Goal: Task Accomplishment & Management: Manage account settings

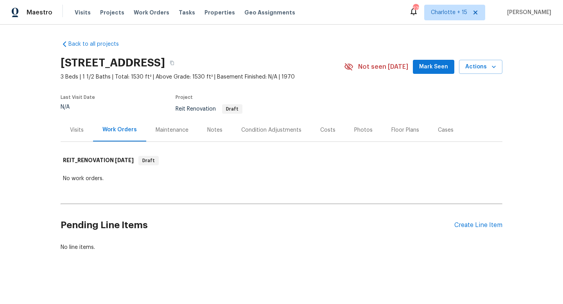
click at [74, 135] on div "Visits" at bounding box center [77, 129] width 32 height 23
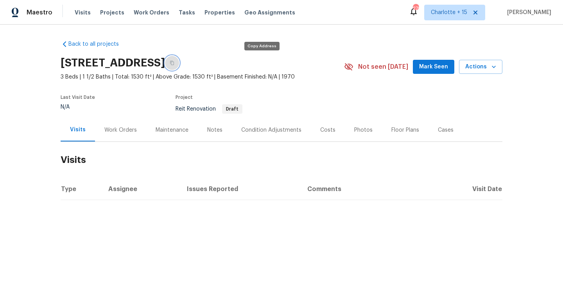
click at [174, 63] on icon "button" at bounding box center [172, 63] width 5 height 5
click at [111, 45] on link "Back to all projects" at bounding box center [98, 44] width 75 height 8
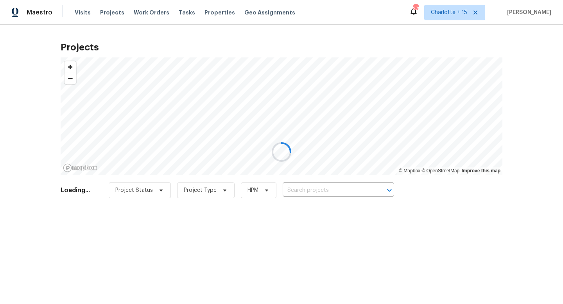
click at [314, 188] on div at bounding box center [281, 152] width 563 height 304
click at [85, 12] on div at bounding box center [281, 152] width 563 height 304
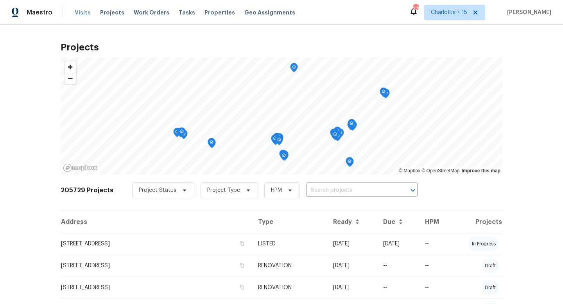
click at [75, 10] on span "Visits" at bounding box center [83, 13] width 16 height 8
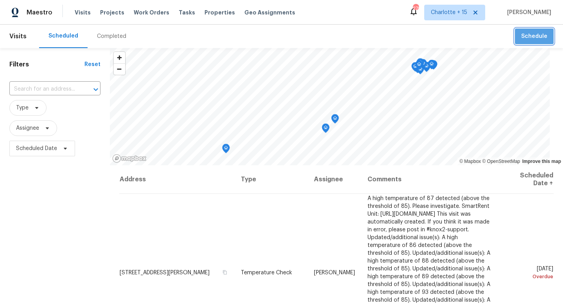
click at [538, 36] on span "Schedule" at bounding box center [534, 37] width 26 height 10
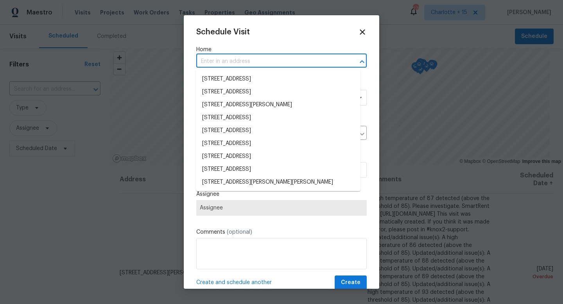
click at [251, 62] on input "text" at bounding box center [270, 62] width 149 height 12
paste input "7219 Willowtex Dr, Humble, TX 77396"
type input "7219 Willowtex Dr, Humble, TX 77396"
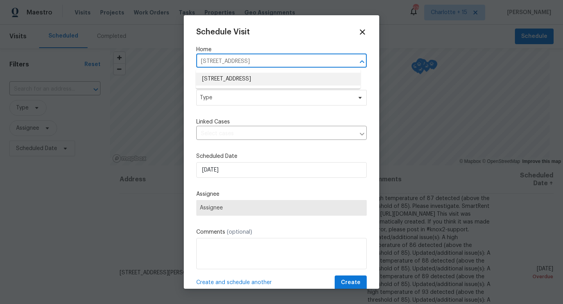
click at [251, 79] on li "7219 Willowtex Dr, Humble, TX 77396" at bounding box center [278, 79] width 165 height 13
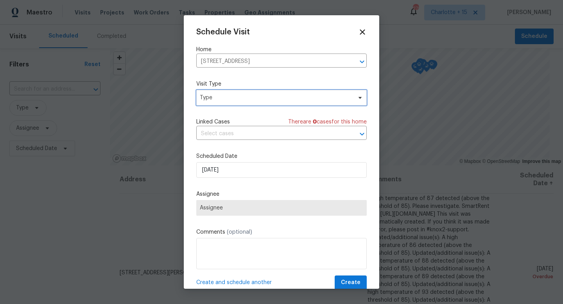
click at [244, 95] on span "Type" at bounding box center [276, 98] width 152 height 8
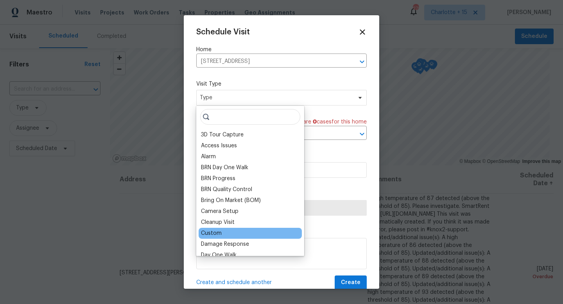
click at [239, 232] on div "Custom" at bounding box center [250, 233] width 103 height 11
click at [238, 230] on div "Custom" at bounding box center [250, 233] width 103 height 11
click at [226, 234] on div "Custom" at bounding box center [250, 233] width 103 height 11
click at [219, 235] on div "Custom" at bounding box center [211, 233] width 21 height 8
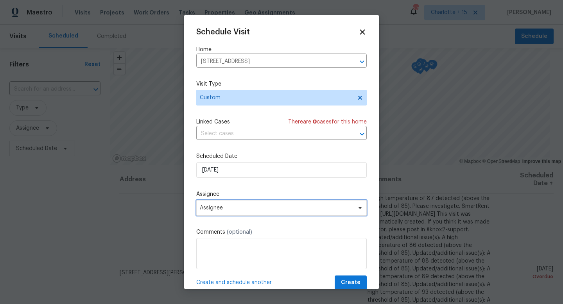
click at [258, 211] on span "Assignee" at bounding box center [276, 208] width 153 height 6
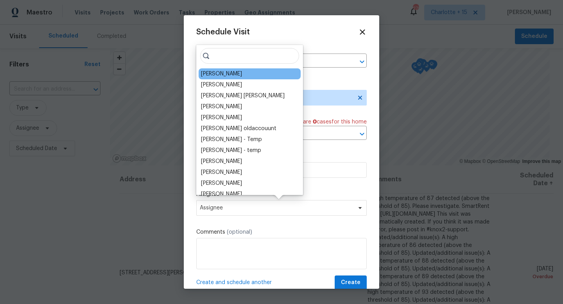
click at [245, 73] on div "[PERSON_NAME]" at bounding box center [250, 73] width 102 height 11
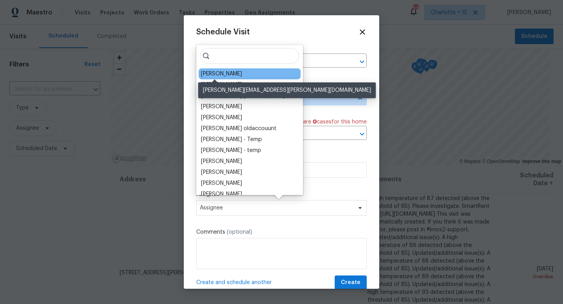
click at [218, 72] on div "[PERSON_NAME]" at bounding box center [221, 74] width 41 height 8
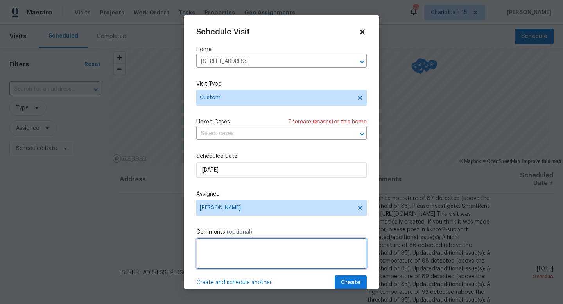
click at [207, 244] on textarea at bounding box center [281, 253] width 170 height 31
paste textarea "Please secure and clean up any damage from break in/squatter."
type textarea "Please secure and clean up any damage from break in/squatter."
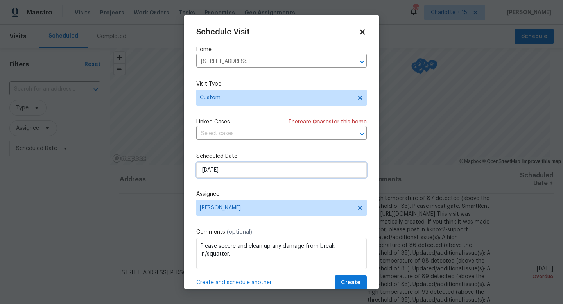
click at [243, 170] on input "9/15/2025" at bounding box center [281, 170] width 170 height 16
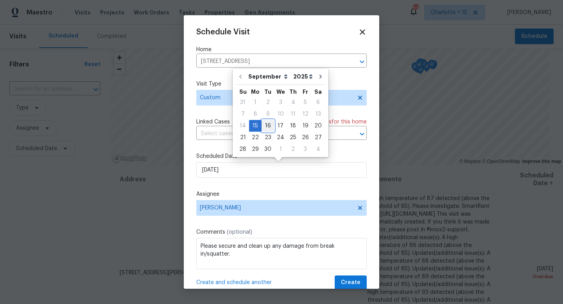
click at [265, 124] on div "16" at bounding box center [268, 125] width 13 height 11
type input "9/16/2025"
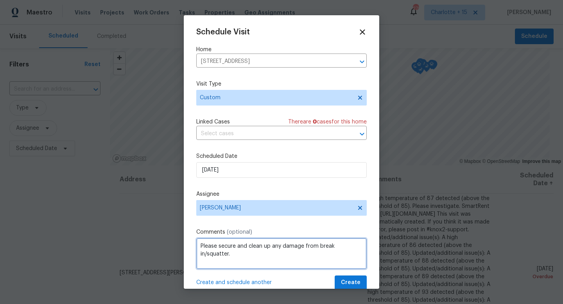
click at [258, 254] on textarea "Please secure and clean up any damage from break in/squatter." at bounding box center [281, 253] width 170 height 31
paste textarea "https://opendoor.slack.com/archives/C07MY6AKJKG/p1757972712667959"
type textarea "Please secure and clean up any damage from break in/squatter. https://opendoor.…"
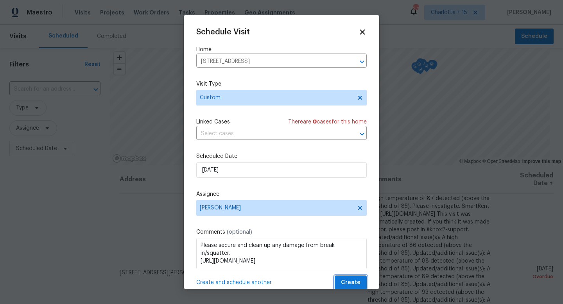
click at [342, 282] on span "Create" at bounding box center [351, 283] width 20 height 10
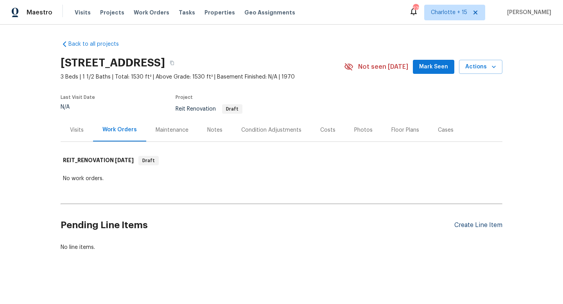
click at [463, 227] on div "Create Line Item" at bounding box center [478, 225] width 48 height 7
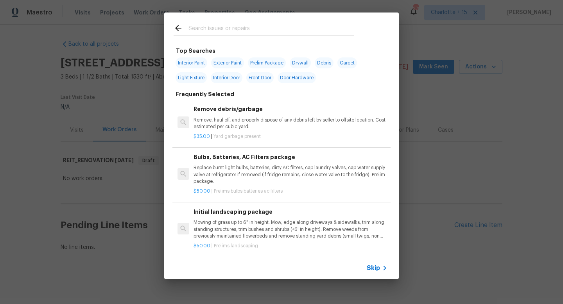
click at [247, 16] on div at bounding box center [263, 28] width 199 height 31
click at [241, 31] on input "text" at bounding box center [271, 29] width 166 height 12
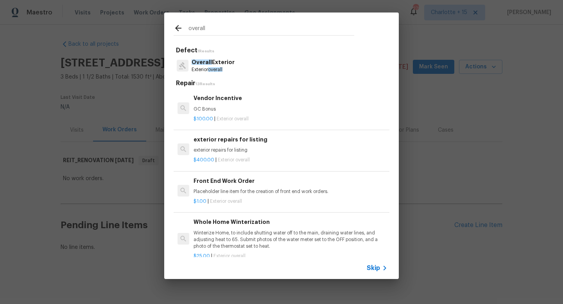
click at [231, 30] on input "overall" at bounding box center [271, 29] width 166 height 12
drag, startPoint x: 229, startPoint y: 29, endPoint x: 168, endPoint y: 28, distance: 61.4
click at [168, 27] on div "overall" at bounding box center [263, 28] width 199 height 31
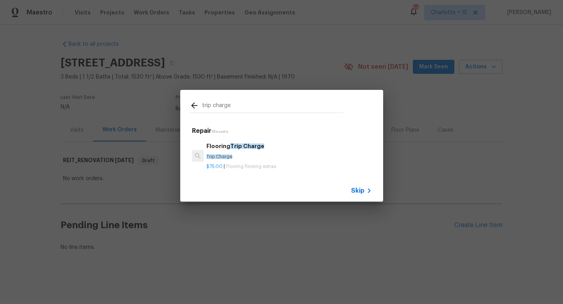
type input "trip charge"
click at [197, 106] on icon at bounding box center [194, 105] width 9 height 9
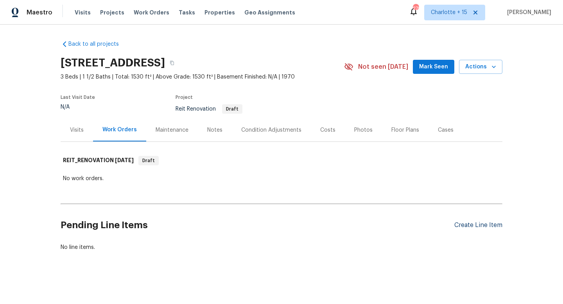
click at [468, 226] on div "Create Line Item" at bounding box center [478, 225] width 48 height 7
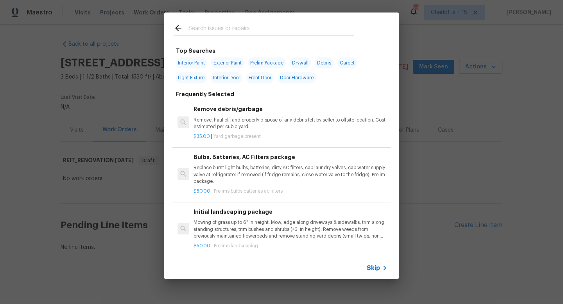
click at [327, 61] on span "Debris" at bounding box center [324, 62] width 19 height 11
type input "Debris"
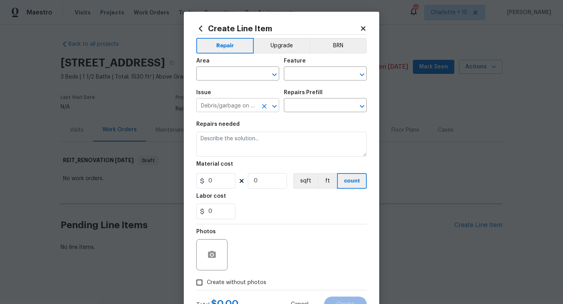
type input "Remove debris/garbage $35.00"
type textarea "Remove, haul off, and properly dispose of any debris left by seller to offsite …"
type input "35"
type input "1"
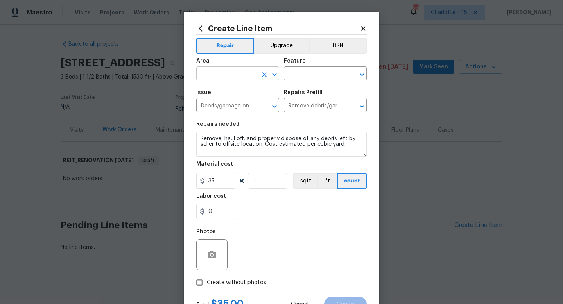
click at [239, 72] on input "text" at bounding box center [226, 74] width 61 height 12
click at [235, 108] on li "Interior Overall" at bounding box center [235, 105] width 83 height 13
type input "Interior Overall"
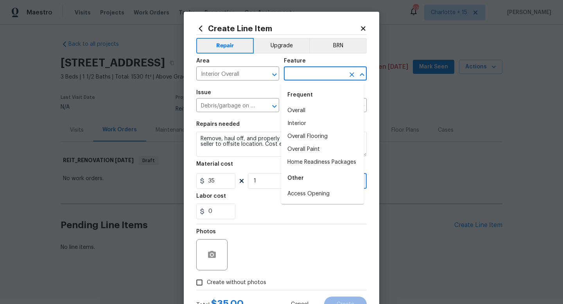
click at [303, 71] on input "text" at bounding box center [314, 74] width 61 height 12
click at [310, 112] on li "Overall" at bounding box center [322, 110] width 83 height 13
type input "Overall"
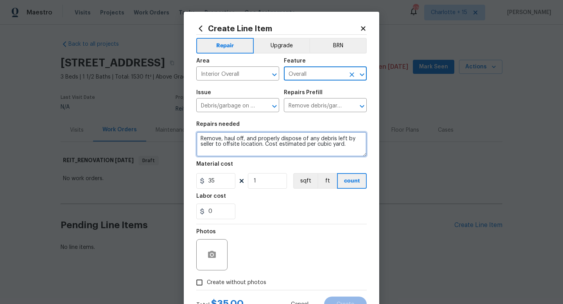
click at [257, 146] on textarea "Remove, haul off, and properly dispose of any debris left by seller to offsite …" at bounding box center [281, 144] width 170 height 25
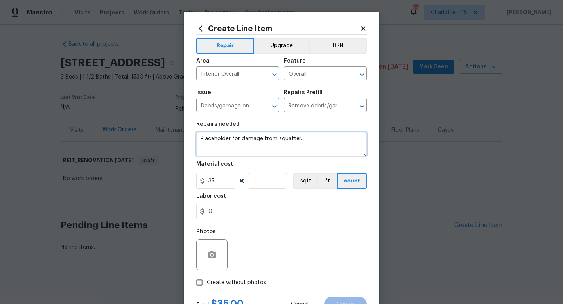
type textarea "Placeholder for damage from squatter."
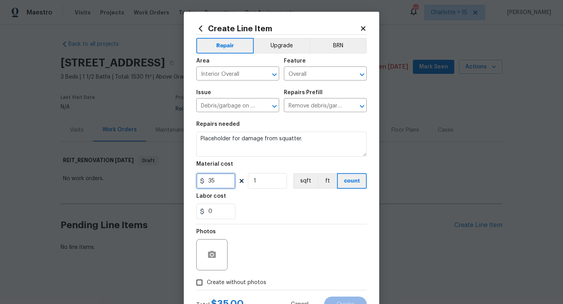
click at [219, 182] on input "35" at bounding box center [215, 181] width 39 height 16
type input "75"
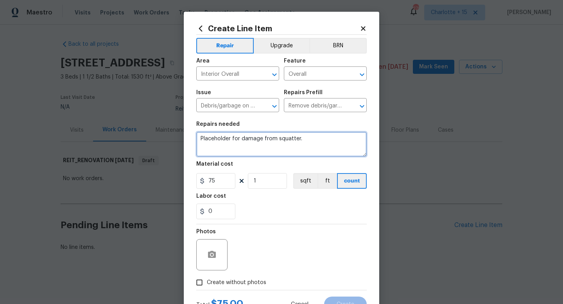
click at [301, 139] on textarea "Placeholder for damage from squatter." at bounding box center [281, 144] width 170 height 25
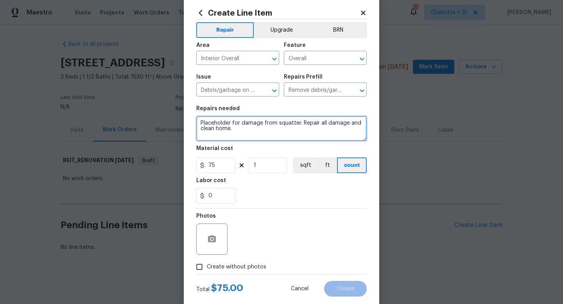
scroll to position [33, 0]
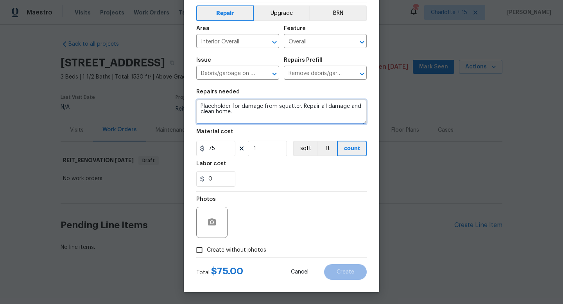
type textarea "Placeholder for damage from squatter. Repair all damage and clean home."
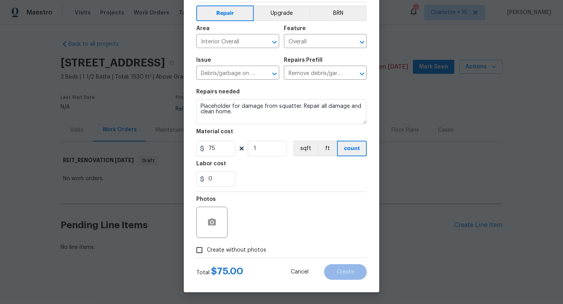
click at [198, 251] on input "Create without photos" at bounding box center [199, 250] width 15 height 15
checkbox input "true"
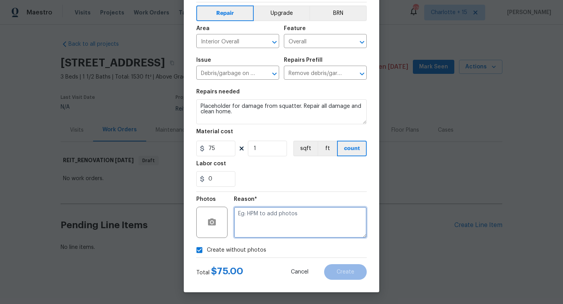
click at [288, 229] on textarea at bounding box center [300, 222] width 133 height 31
type textarea "na"
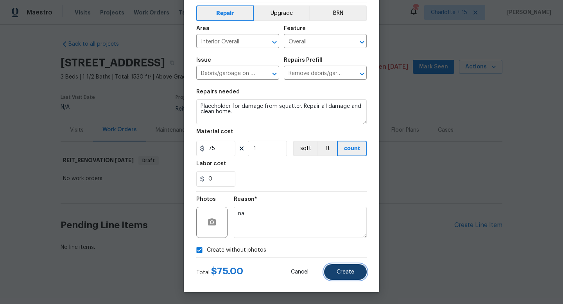
click at [353, 272] on button "Create" at bounding box center [345, 272] width 43 height 16
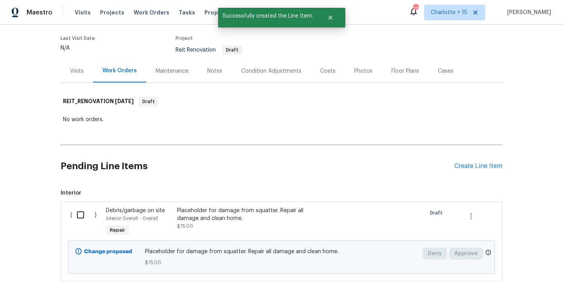
scroll to position [95, 0]
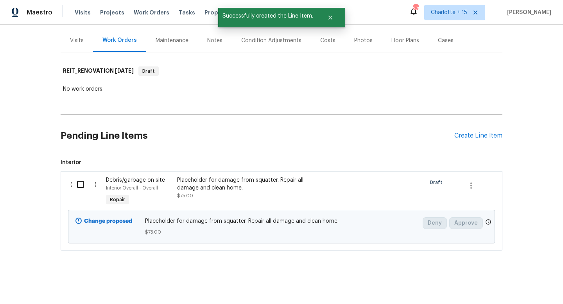
click at [73, 181] on input "checkbox" at bounding box center [83, 184] width 22 height 16
checkbox input "true"
click at [518, 273] on div "Cancel (1) Item Create Work Order" at bounding box center [281, 285] width 563 height 40
click at [520, 279] on button "Create Work Order" at bounding box center [518, 285] width 65 height 14
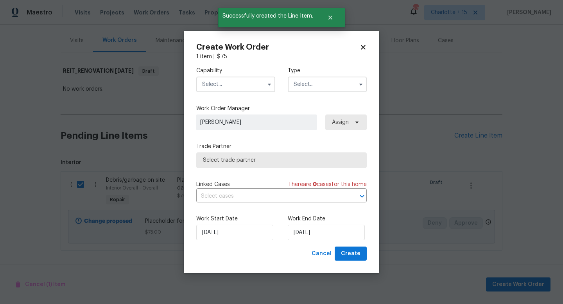
click at [245, 90] on input "text" at bounding box center [235, 85] width 79 height 16
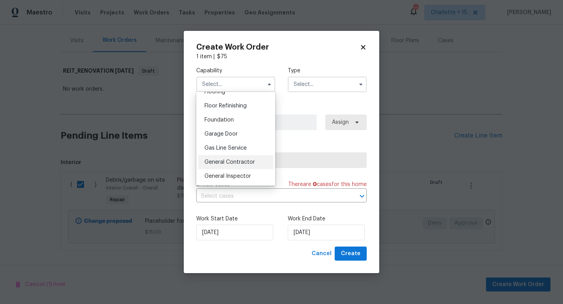
scroll to position [313, 0]
click at [230, 165] on span "General Contractor" at bounding box center [229, 161] width 50 height 5
type input "General Contractor"
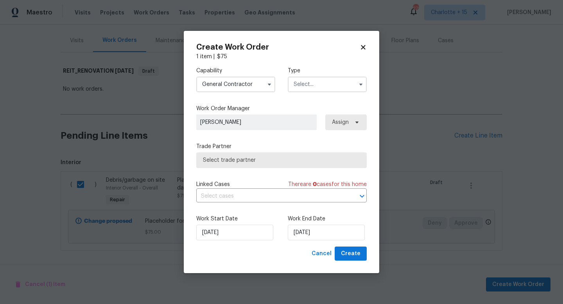
click at [306, 83] on input "text" at bounding box center [327, 85] width 79 height 16
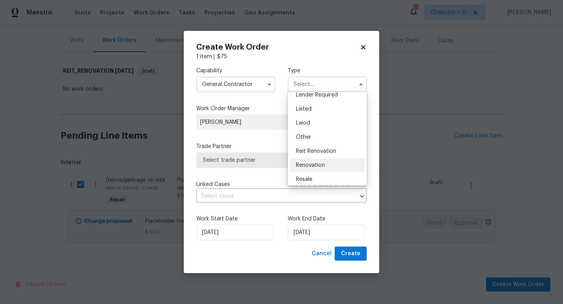
scroll to position [93, 0]
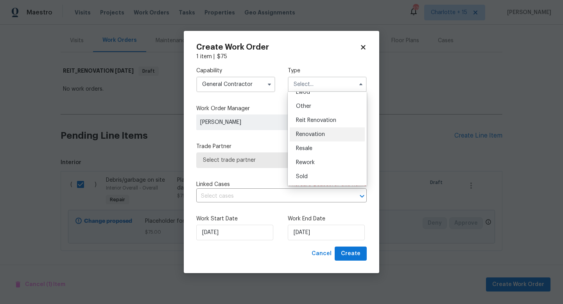
click at [317, 135] on span "Renovation" at bounding box center [310, 134] width 29 height 5
type input "Renovation"
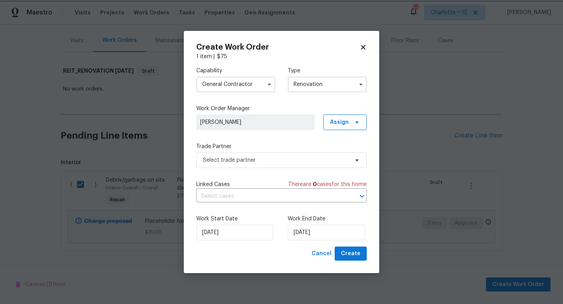
scroll to position [0, 0]
click at [245, 157] on span "Select trade partner" at bounding box center [276, 160] width 146 height 8
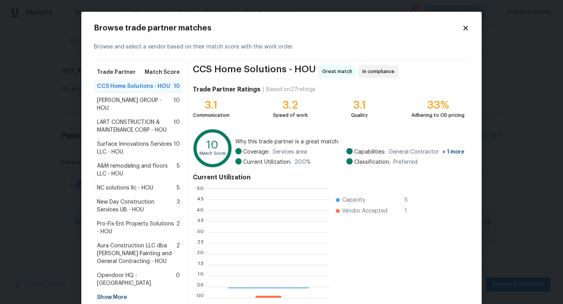
scroll to position [104, 116]
click at [161, 140] on span "Surface Innovations Services LLC - HOU" at bounding box center [135, 148] width 77 height 16
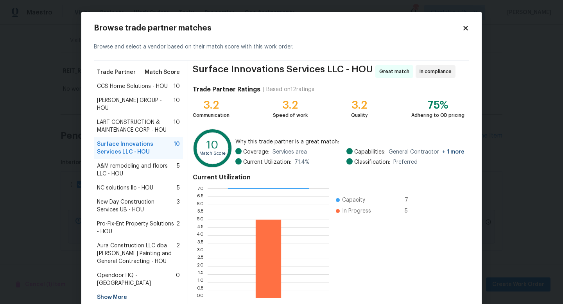
click at [149, 120] on span "LART CONSTRUCTION & MAINTENANCE CORP - HOU" at bounding box center [135, 126] width 77 height 16
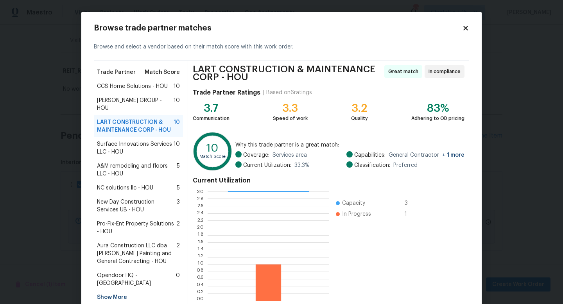
click at [145, 99] on span "BARAKEL VENZ GROUP - HOU" at bounding box center [135, 105] width 77 height 16
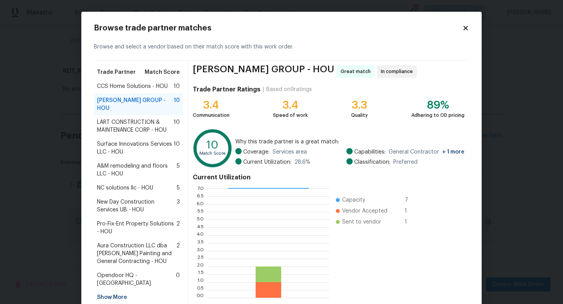
click at [147, 87] on span "CCS Home Solutions - HOU" at bounding box center [132, 86] width 71 height 8
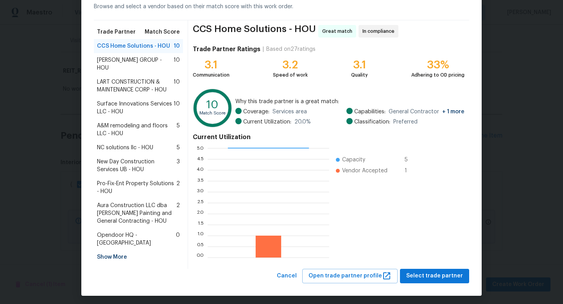
scroll to position [41, 0]
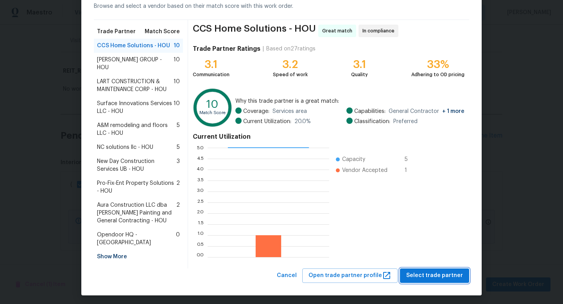
click at [433, 271] on span "Select trade partner" at bounding box center [434, 276] width 57 height 10
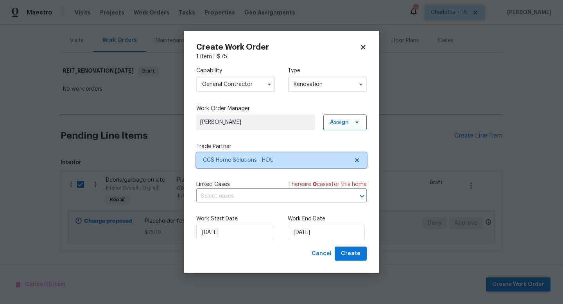
scroll to position [0, 0]
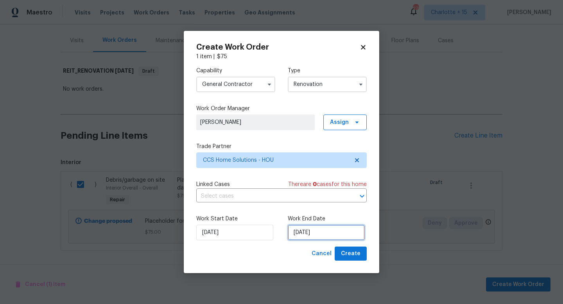
click at [332, 231] on input "9/15/2025" at bounding box center [326, 233] width 77 height 16
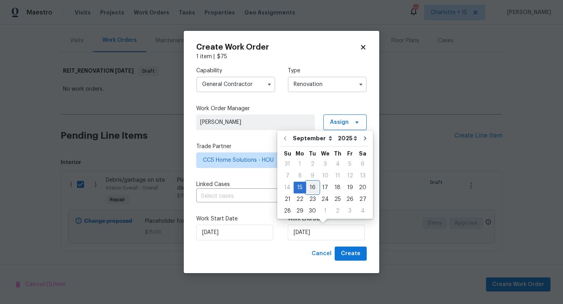
click at [315, 187] on div "16" at bounding box center [312, 187] width 13 height 11
type input "9/16/2025"
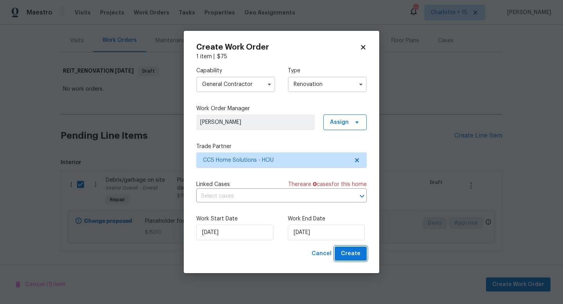
click at [349, 251] on span "Create" at bounding box center [351, 254] width 20 height 10
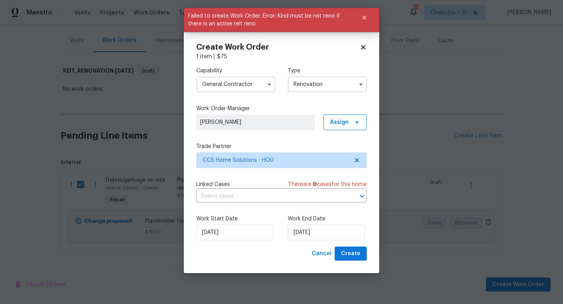
click at [312, 83] on input "Renovation" at bounding box center [327, 85] width 79 height 16
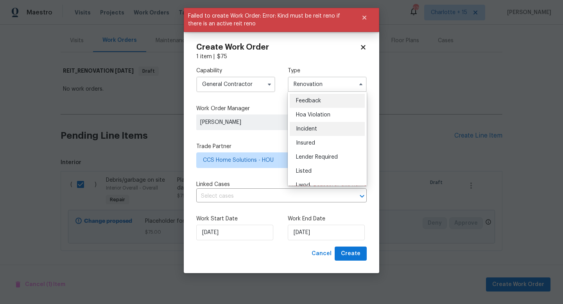
scroll to position [93, 0]
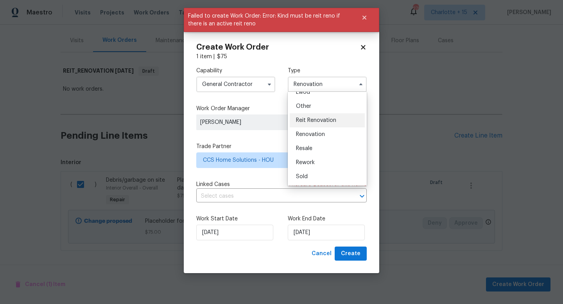
click at [323, 123] on span "Reit Renovation" at bounding box center [316, 120] width 40 height 5
type input "Reit Renovation"
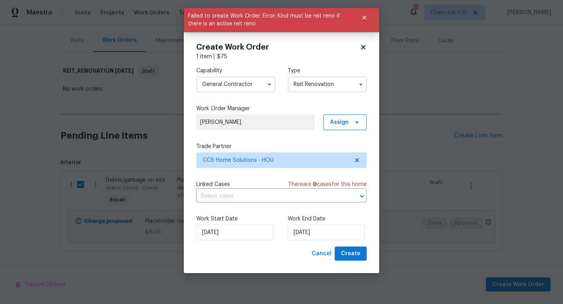
scroll to position [0, 0]
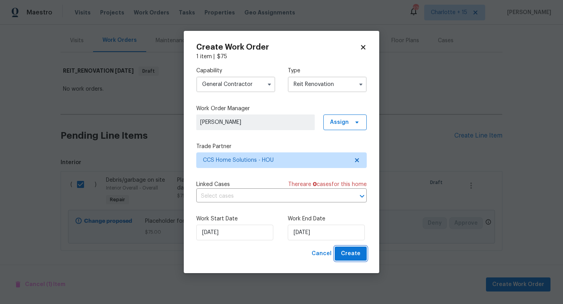
click at [354, 251] on span "Create" at bounding box center [351, 254] width 20 height 10
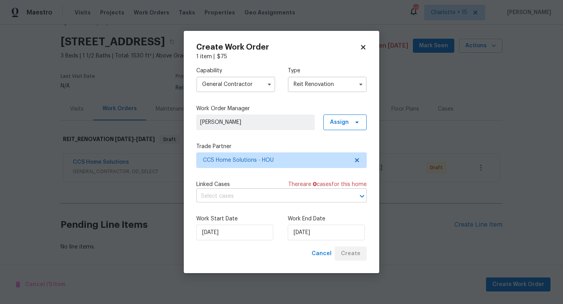
scroll to position [27, 0]
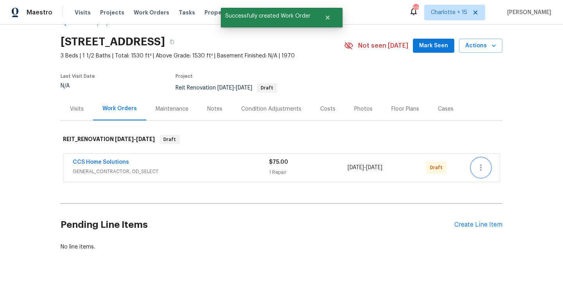
click at [480, 165] on icon "button" at bounding box center [481, 168] width 2 height 6
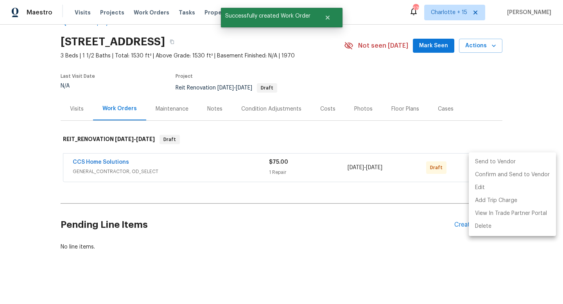
click at [491, 161] on li "Send to Vendor" at bounding box center [512, 162] width 87 height 13
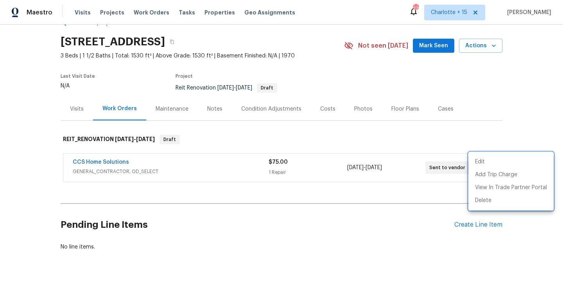
click at [111, 156] on div at bounding box center [281, 152] width 563 height 304
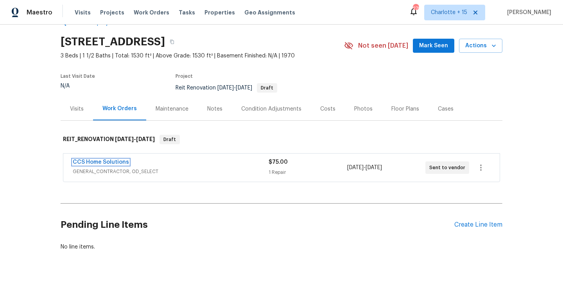
click at [112, 160] on link "CCS Home Solutions" at bounding box center [101, 162] width 56 height 5
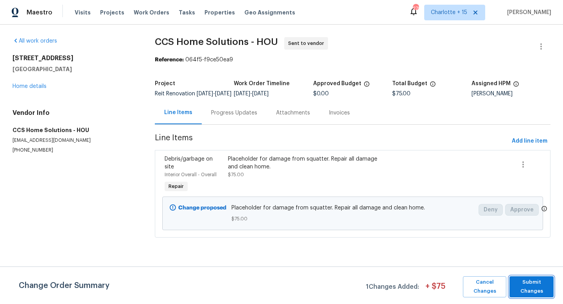
click at [532, 289] on span "Submit Changes" at bounding box center [531, 287] width 36 height 18
